Goal: Task Accomplishment & Management: Use online tool/utility

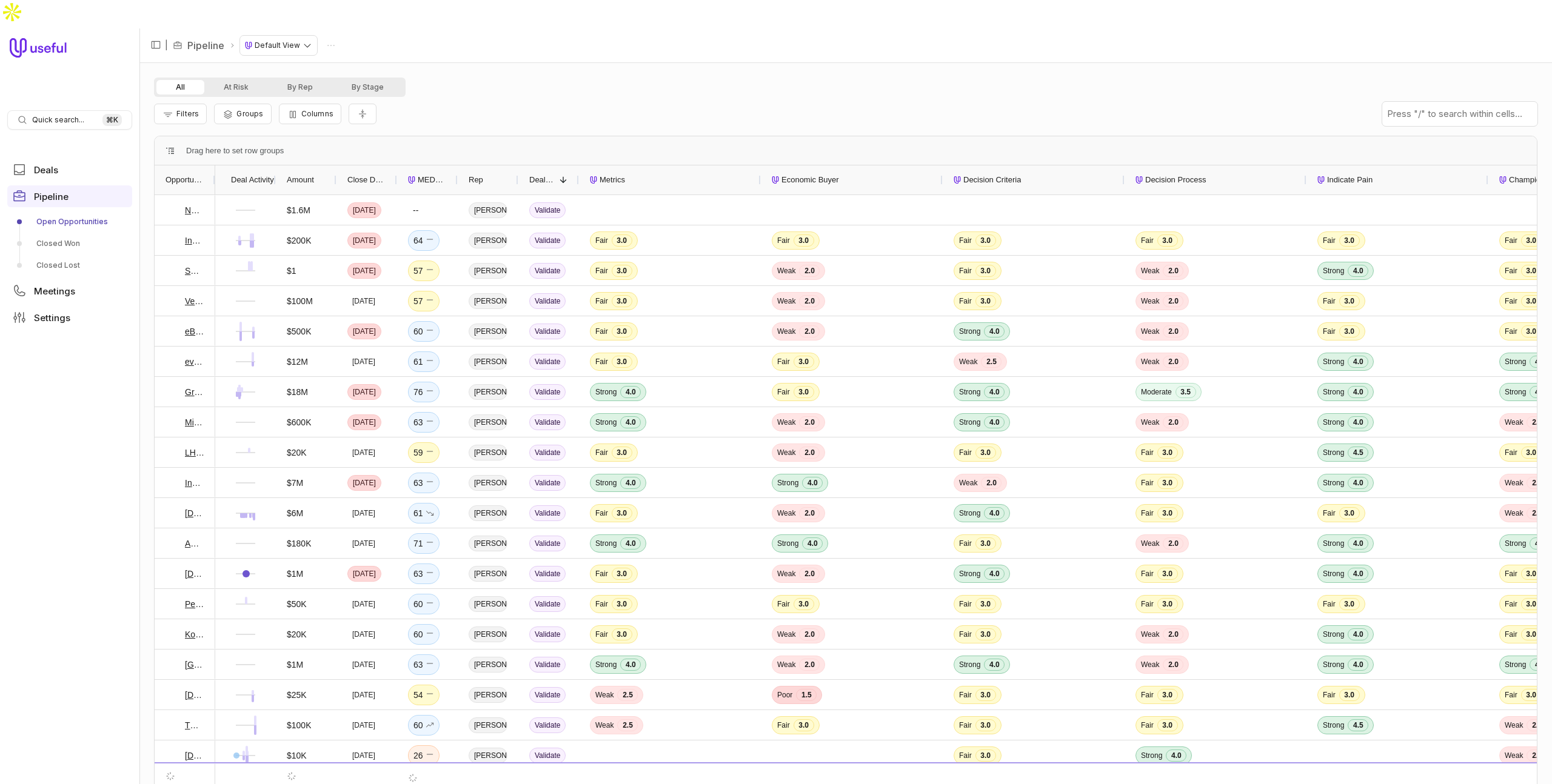
click at [300, 21] on html "Quick search... ⌘ K Deals Pipeline Open Opportunities Closed Won Closed Lost Me…" at bounding box center [776, 392] width 1552 height 784
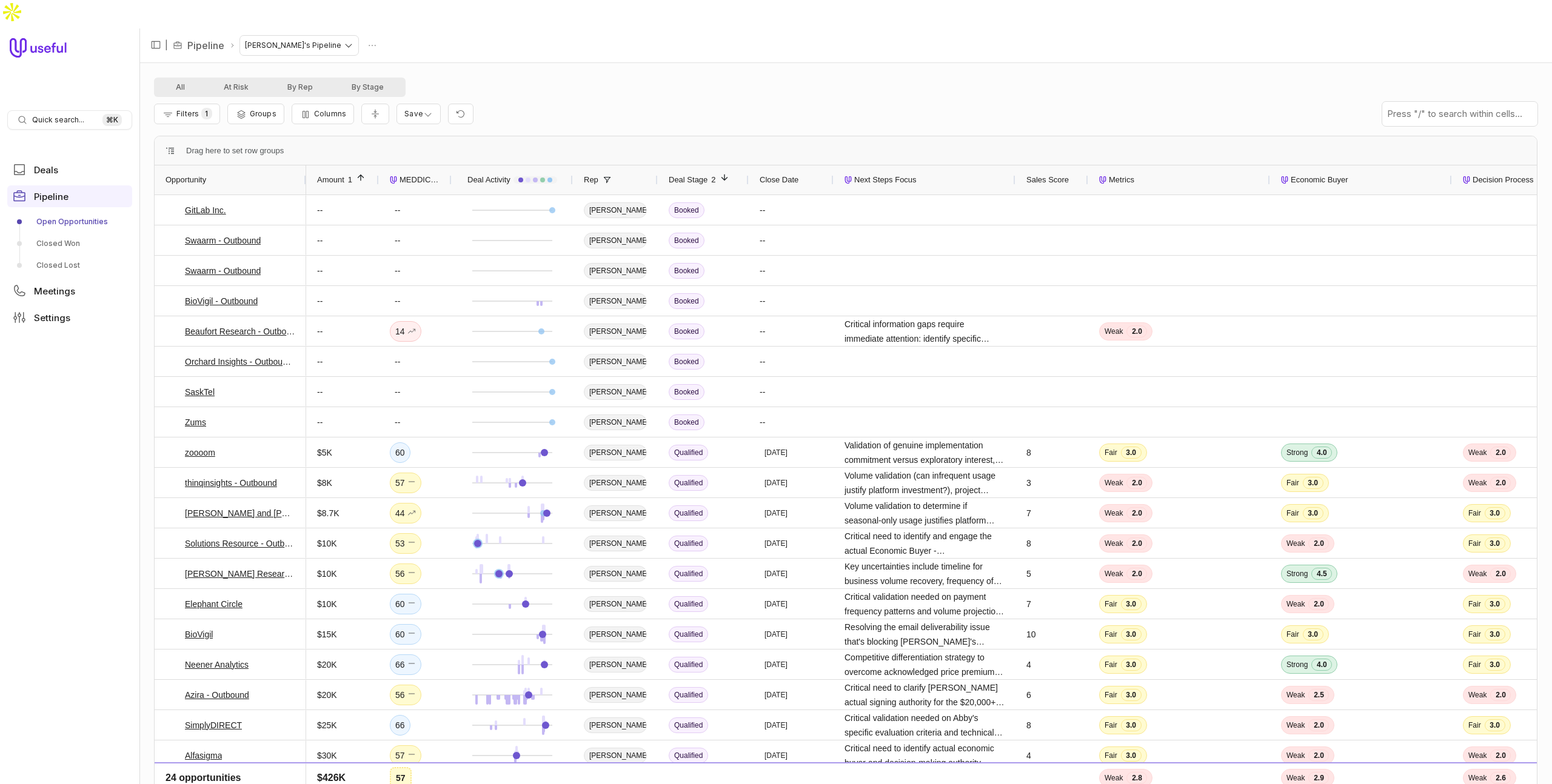
click at [688, 63] on div "All At Risk By Rep By Stage Filters 1 Groups Columns Save Drag here to set row …" at bounding box center [845, 438] width 1412 height 749
click at [1053, 173] on span "Sales Score" at bounding box center [1047, 180] width 42 height 14
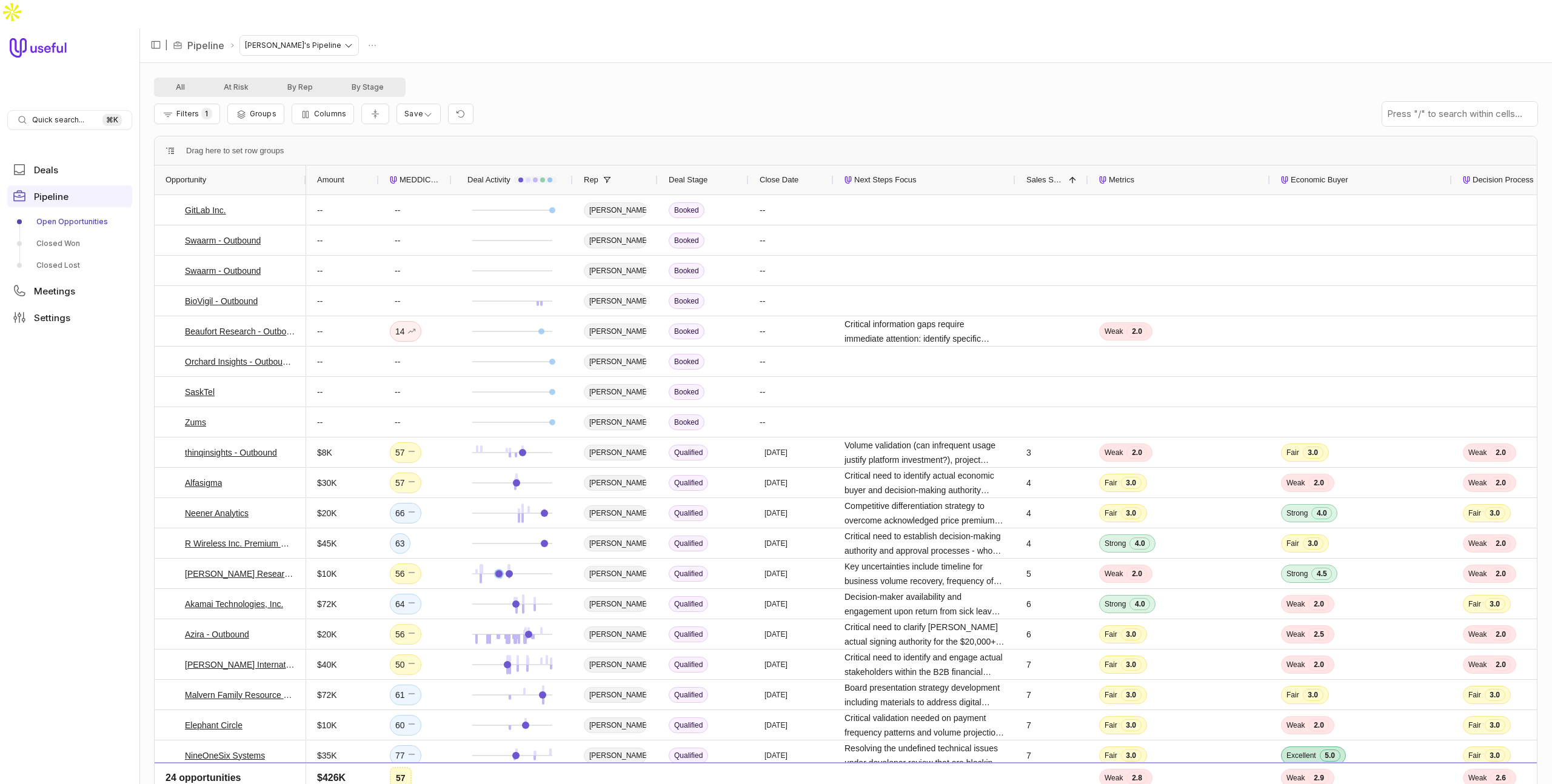
click at [1053, 173] on span "Sales Score" at bounding box center [1045, 180] width 37 height 14
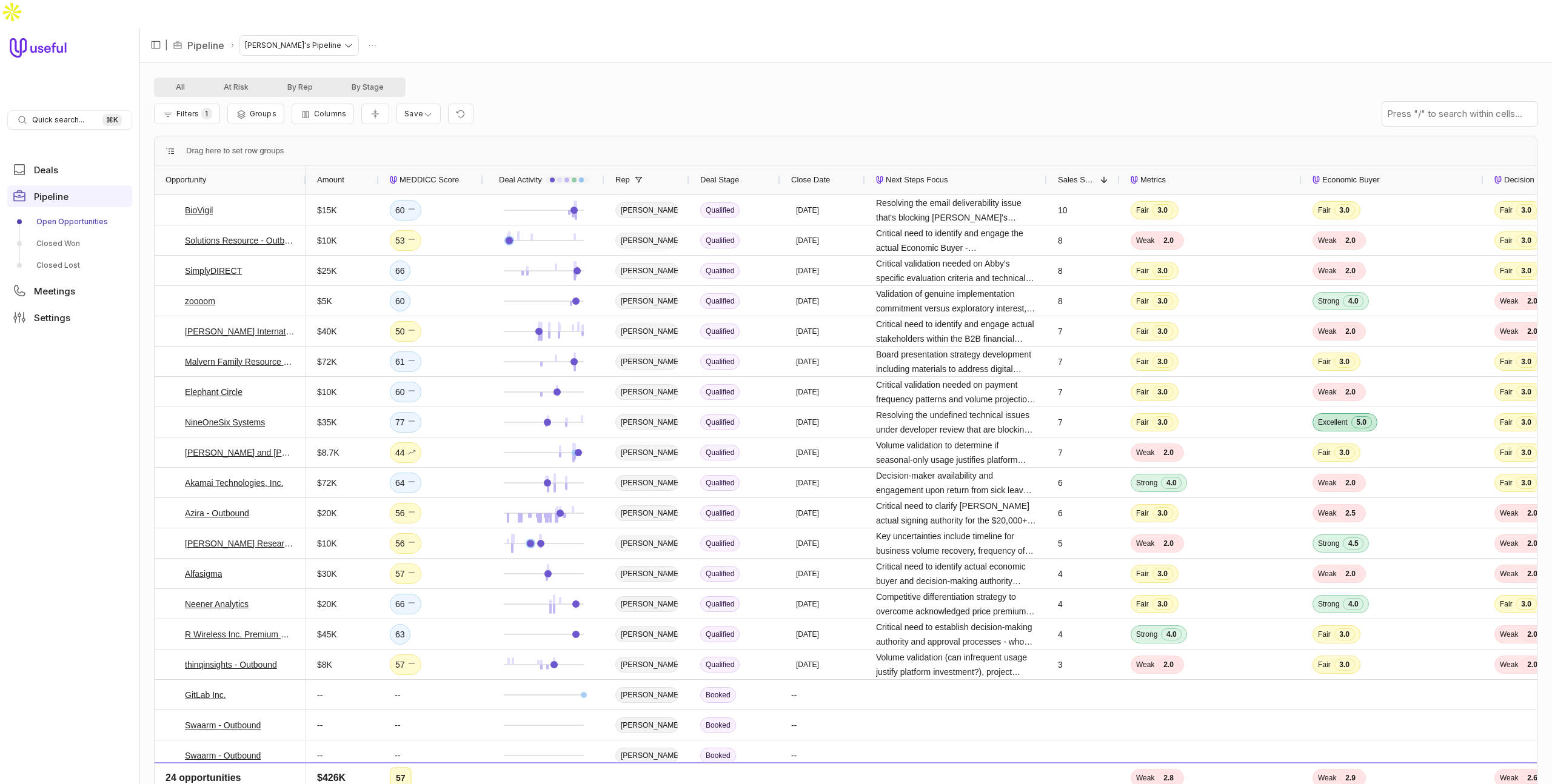
drag, startPoint x: 451, startPoint y: 148, endPoint x: 483, endPoint y: 149, distance: 32.0
click at [483, 166] on div at bounding box center [483, 180] width 5 height 29
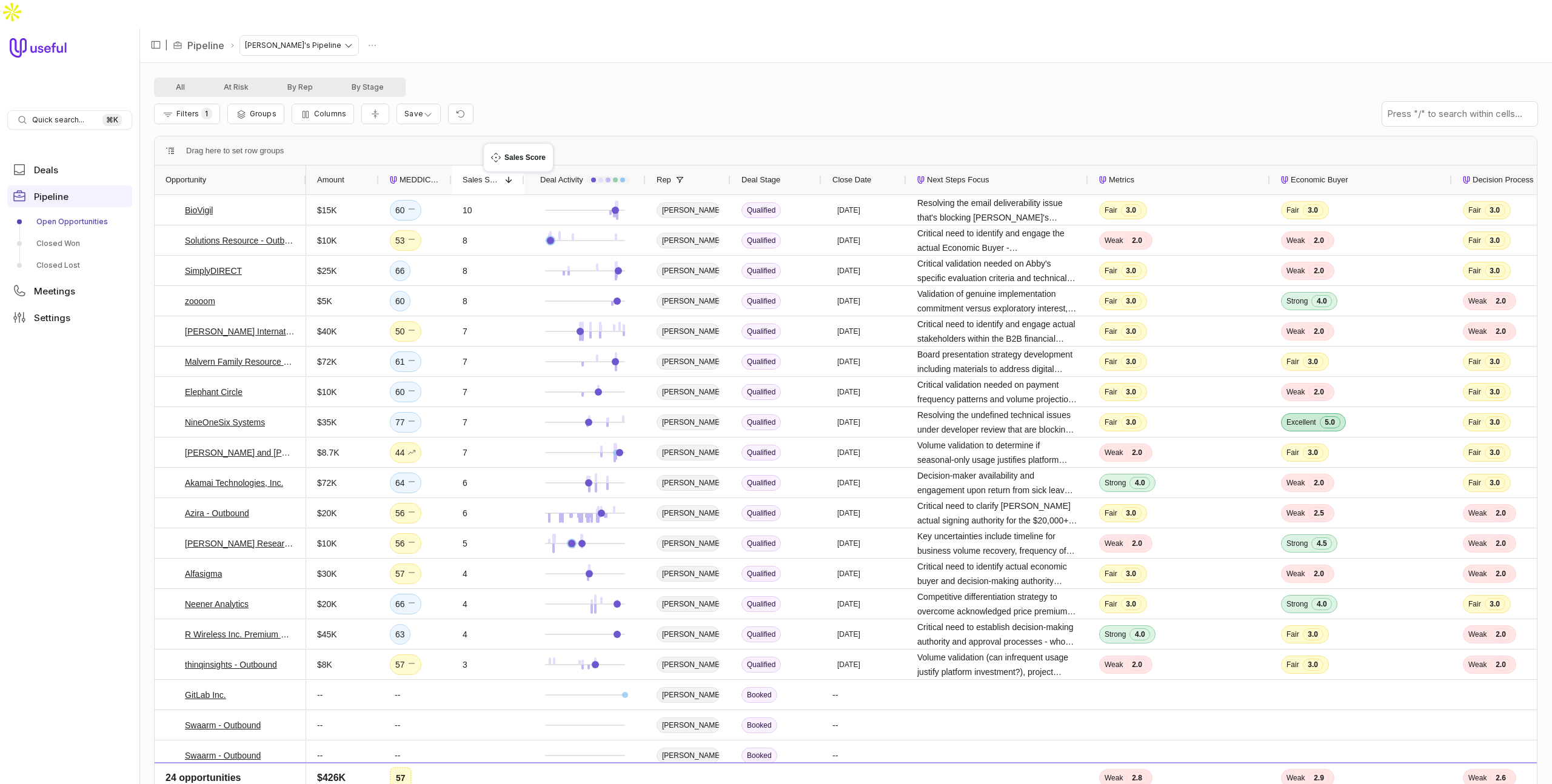
drag, startPoint x: 1085, startPoint y: 140, endPoint x: 489, endPoint y: 150, distance: 596.1
click at [1171, 97] on div "Filters 1 Groups Columns Save" at bounding box center [845, 114] width 1383 height 34
click at [1054, 196] on span "Resolving the email deliverability issue that's blocking [PERSON_NAME]'s evalua…" at bounding box center [997, 210] width 160 height 29
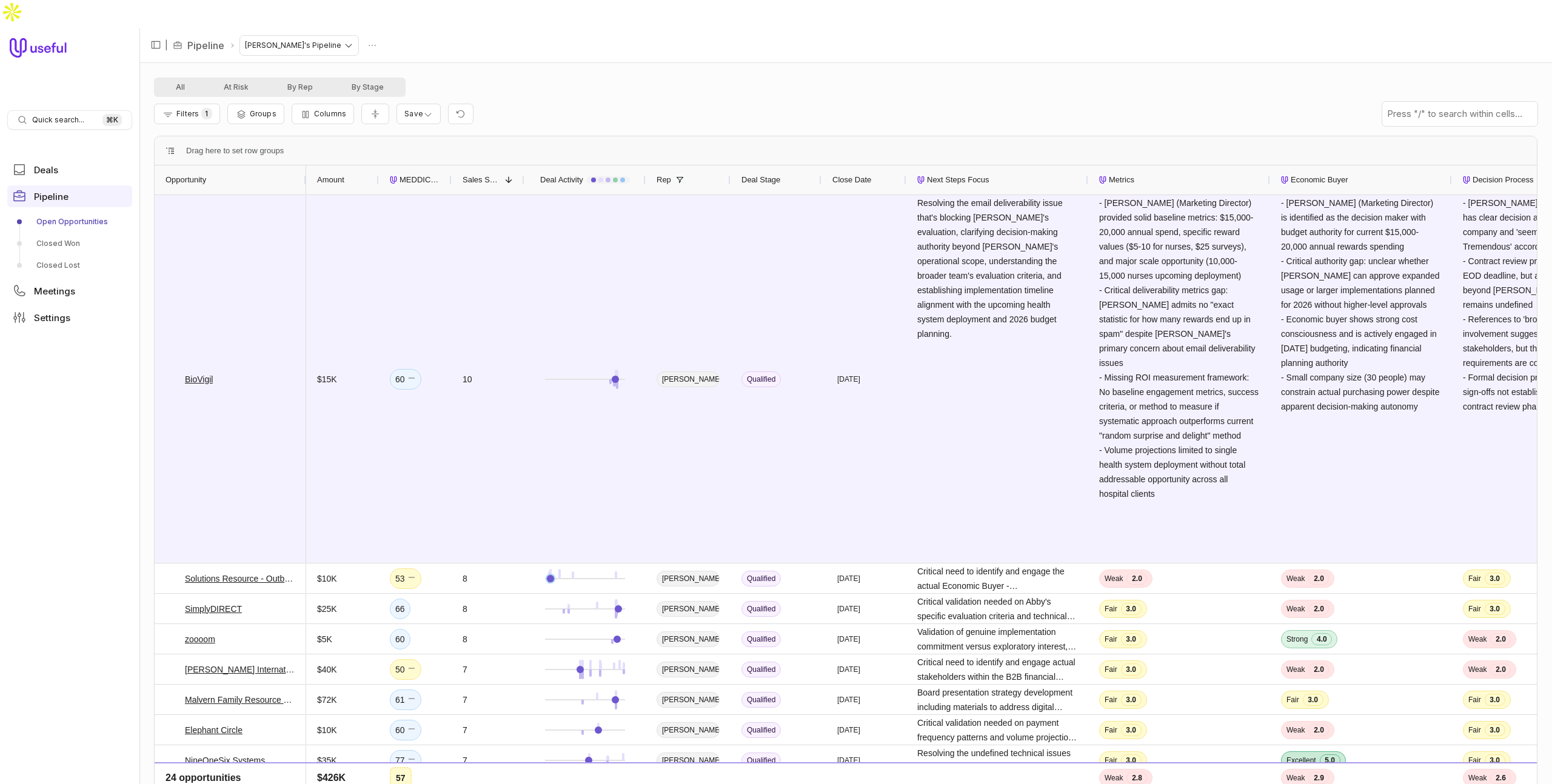
click at [508, 175] on span at bounding box center [508, 179] width 9 height 9
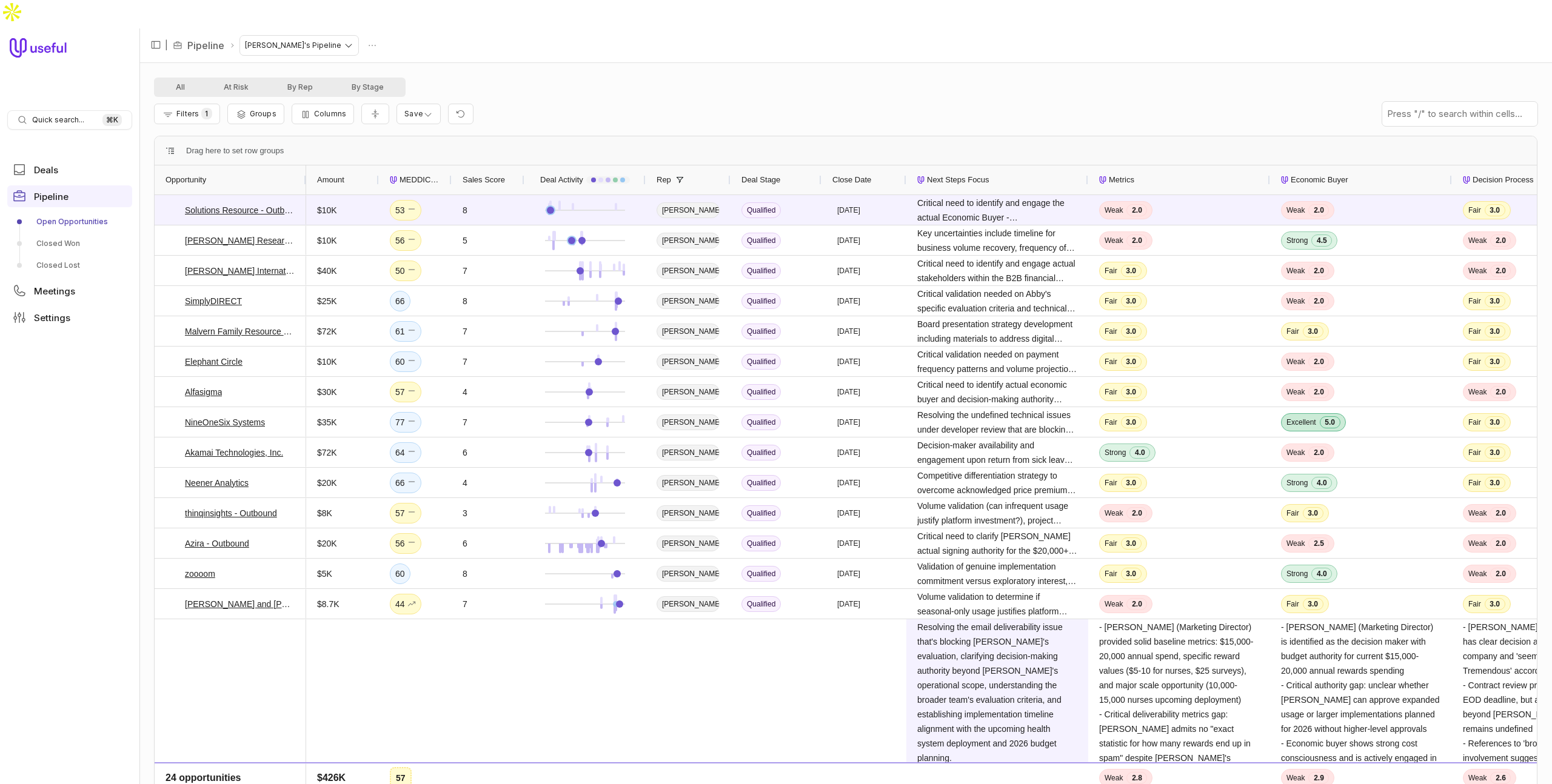
click at [508, 168] on div "Sales Score" at bounding box center [488, 180] width 51 height 23
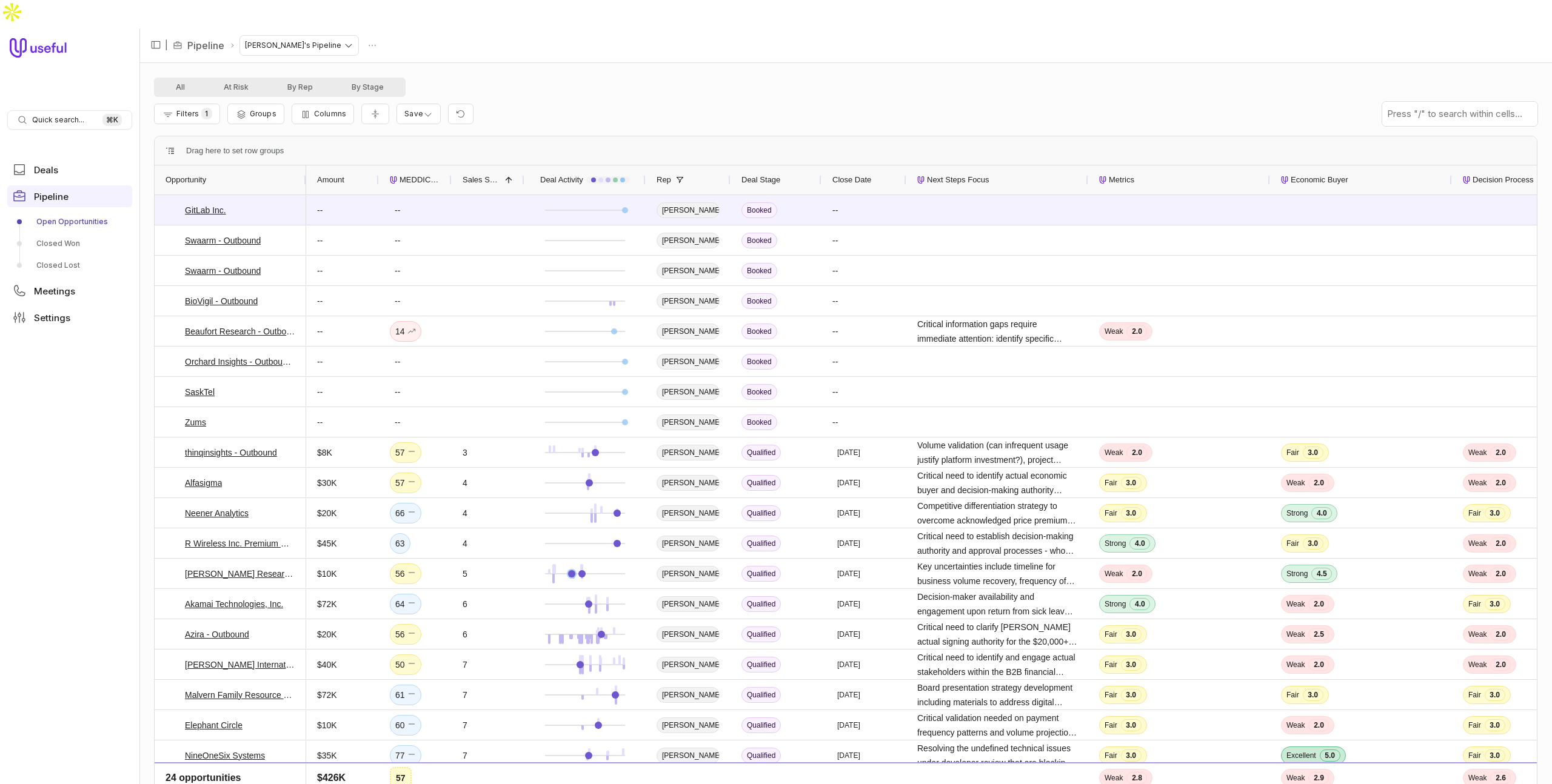
click at [508, 175] on span at bounding box center [508, 179] width 9 height 9
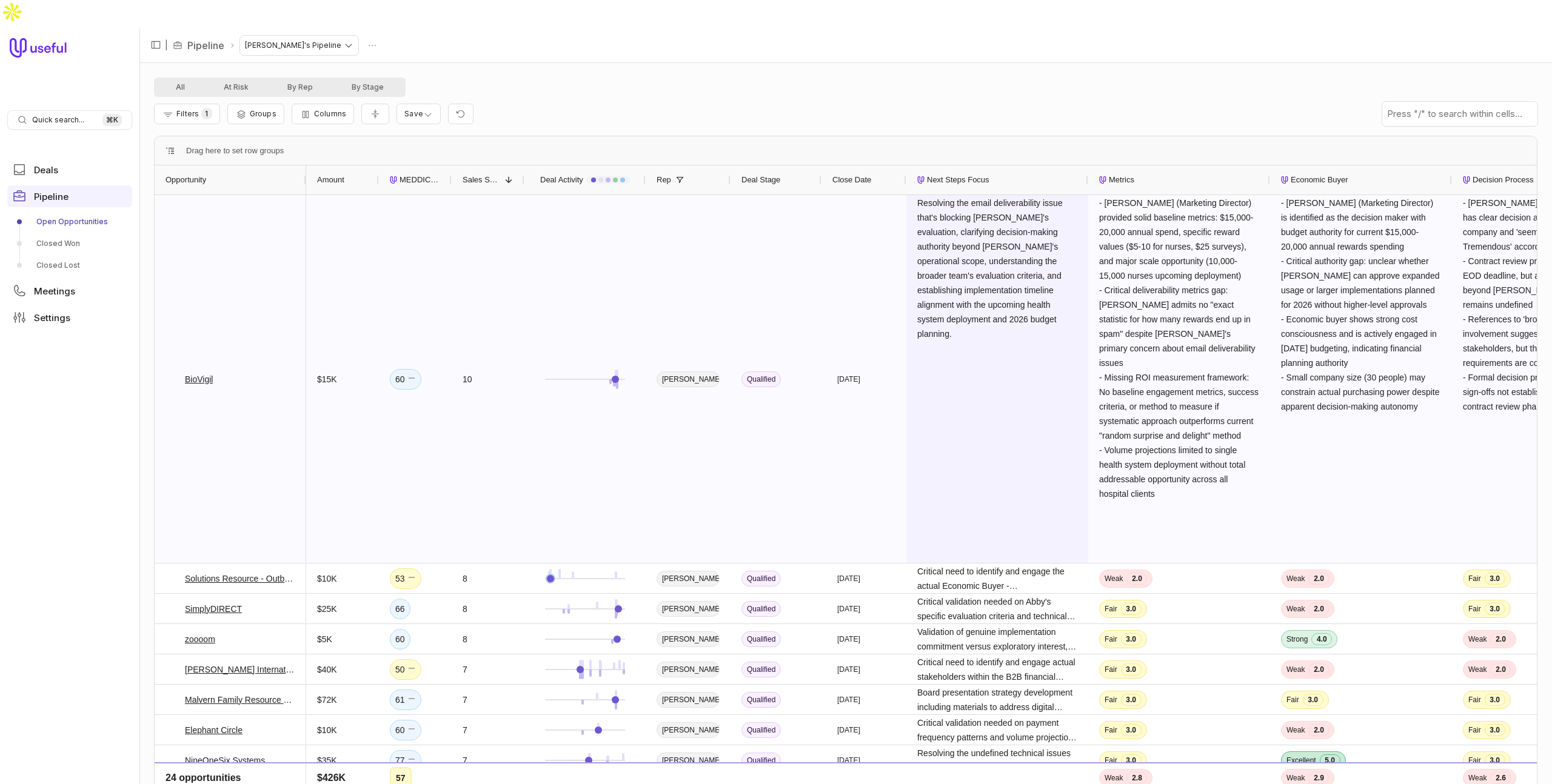
click at [979, 263] on span "Resolving the email deliverability issue that's blocking [PERSON_NAME]'s evalua…" at bounding box center [997, 269] width 160 height 145
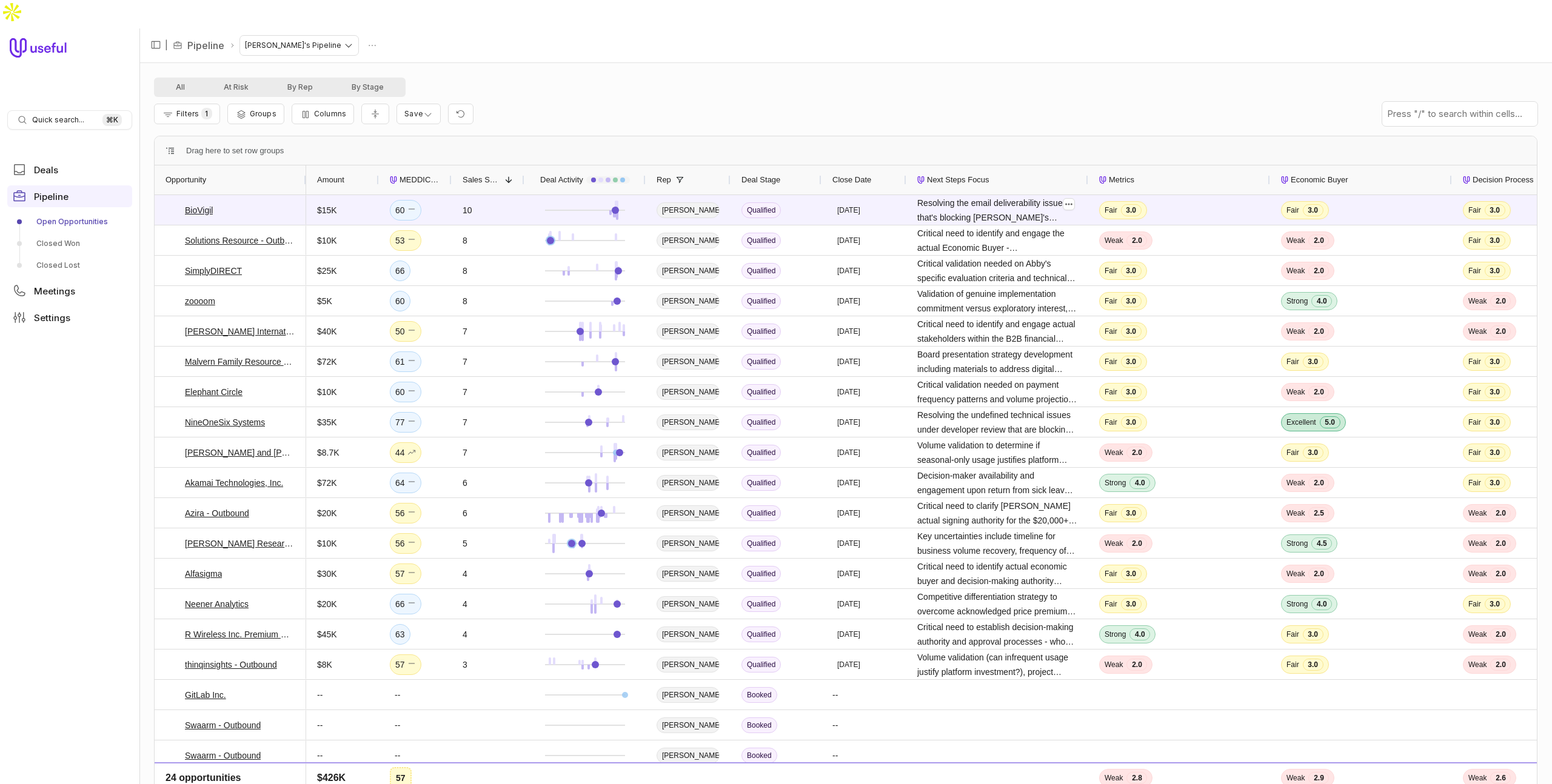
click at [1172, 97] on div "Filters 1 Groups Columns Save" at bounding box center [845, 114] width 1383 height 34
